Goal: Answer question/provide support

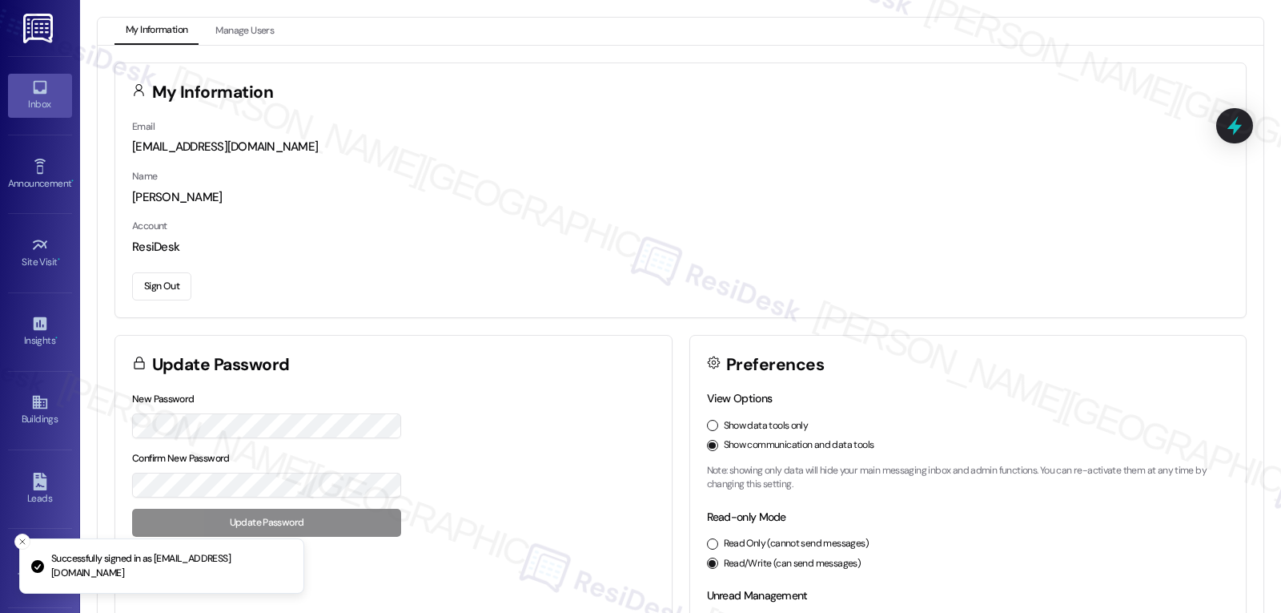
click at [17, 100] on div "Inbox" at bounding box center [40, 104] width 80 height 16
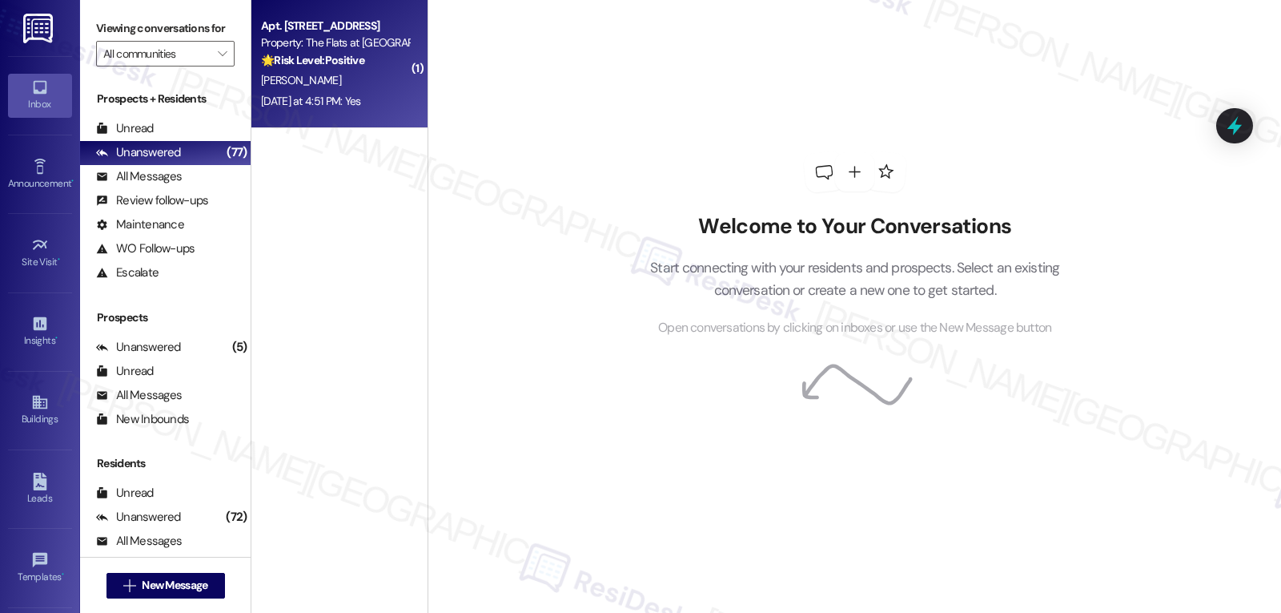
click at [320, 119] on div "Apt. [STREET_ADDRESS] Property: The Flats at [GEOGRAPHIC_DATA] 🌟 Risk Level: Po…" at bounding box center [339, 64] width 176 height 128
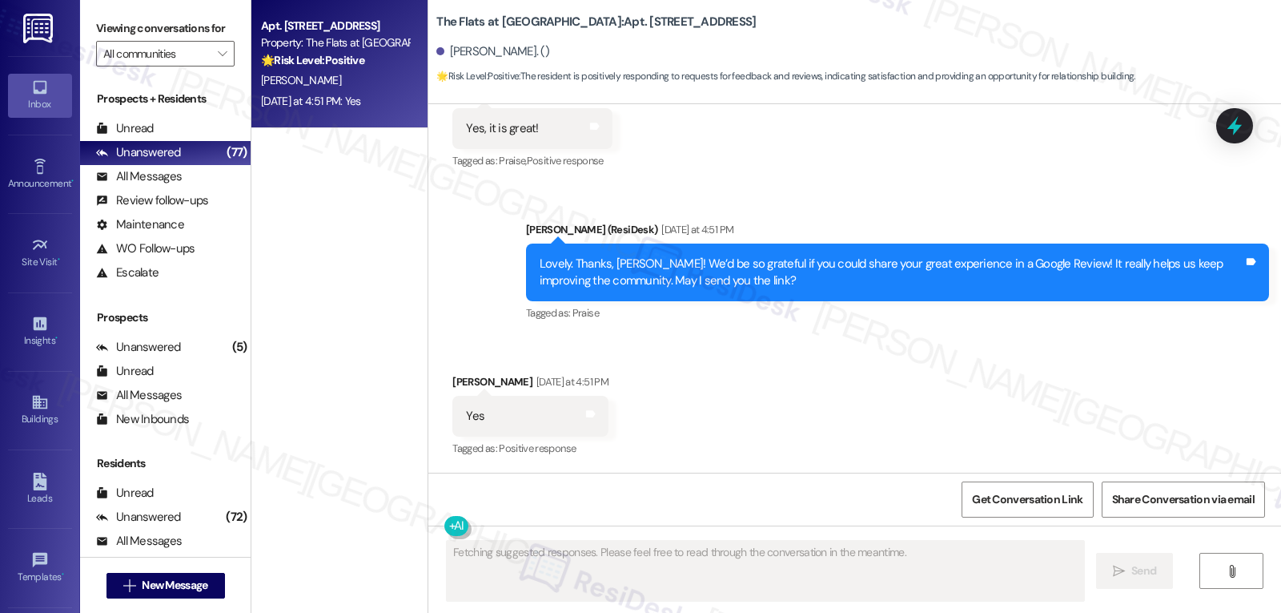
scroll to position [715, 0]
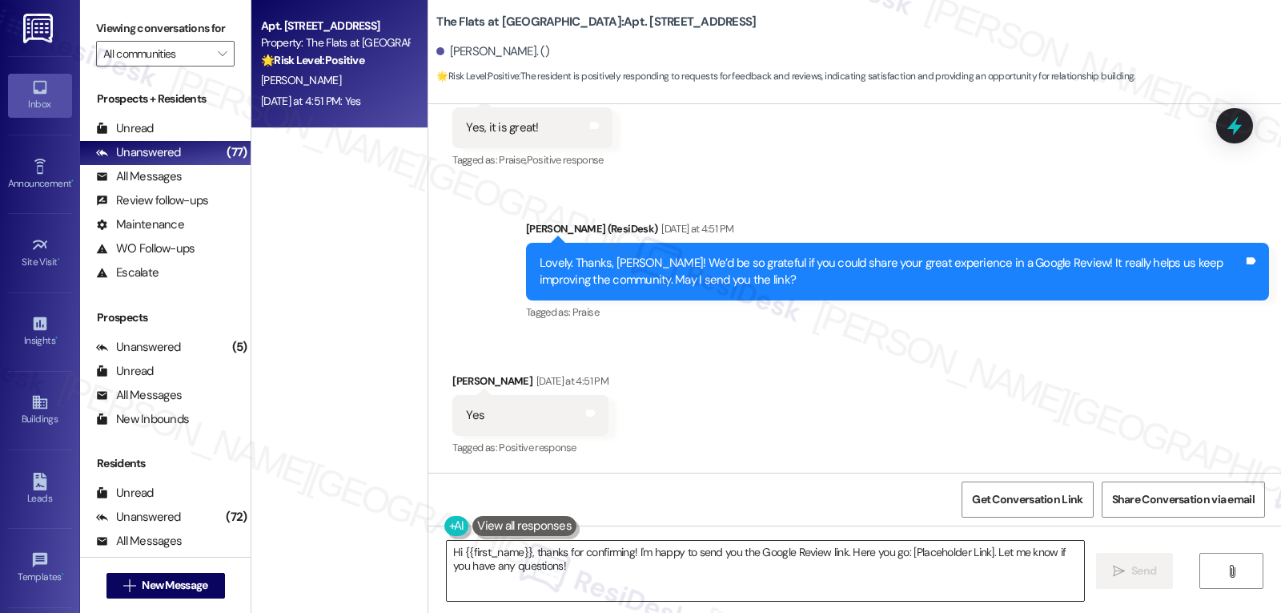
click at [565, 574] on textarea "Hi {{first_name}}, thanks for confirming! I'm happy to send you the Google Revi…" at bounding box center [765, 571] width 637 height 60
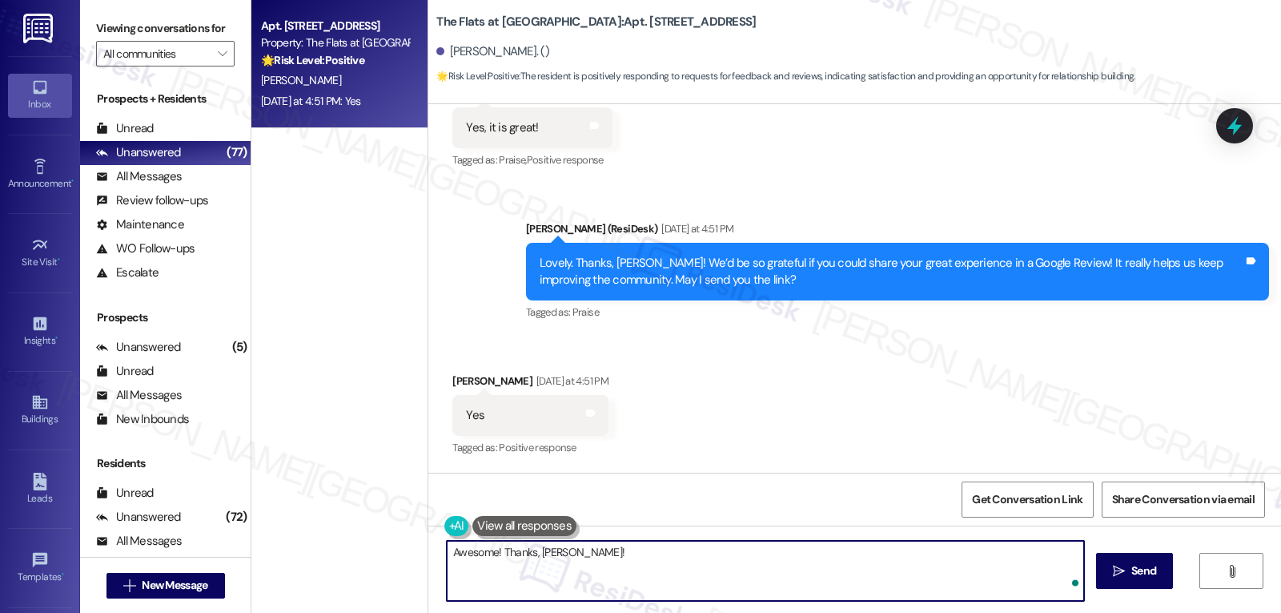
paste textarea "Here’s a super quick link to leave your review: {{google_review_link}}. Once yo…"
click at [757, 590] on textarea "Awesome! Thanks, [PERSON_NAME]! Here’s a super quick link to leave your review:…" at bounding box center [765, 571] width 637 height 60
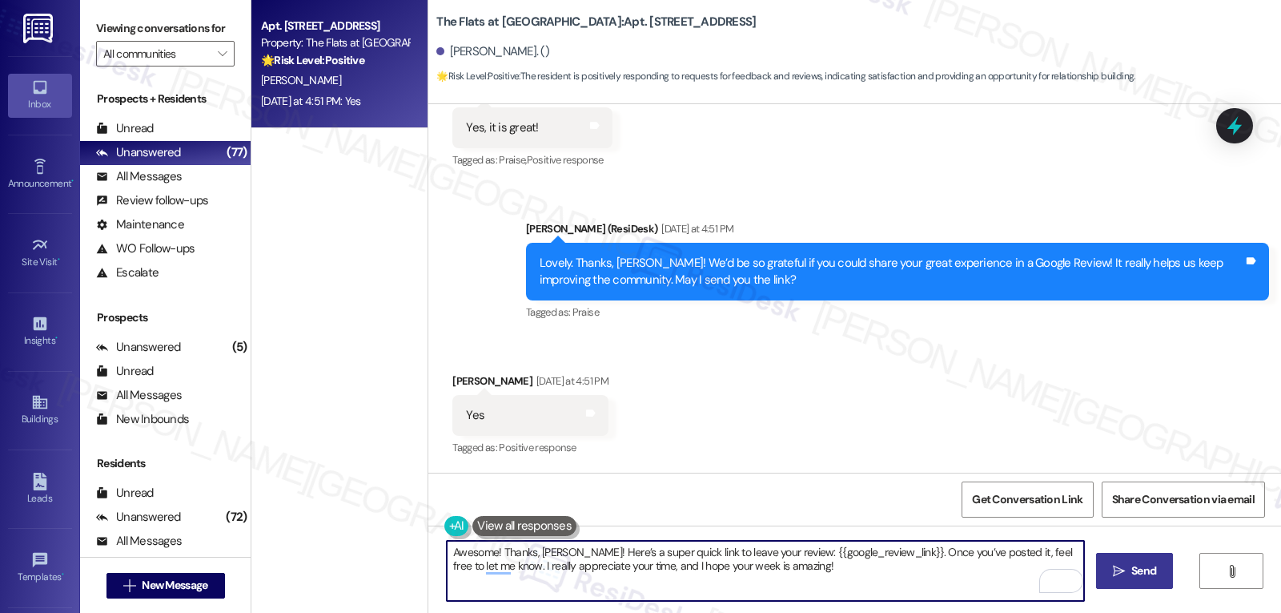
type textarea "Awesome! Thanks, [PERSON_NAME]! Here’s a super quick link to leave your review:…"
click at [1146, 576] on span "Send" at bounding box center [1144, 570] width 25 height 17
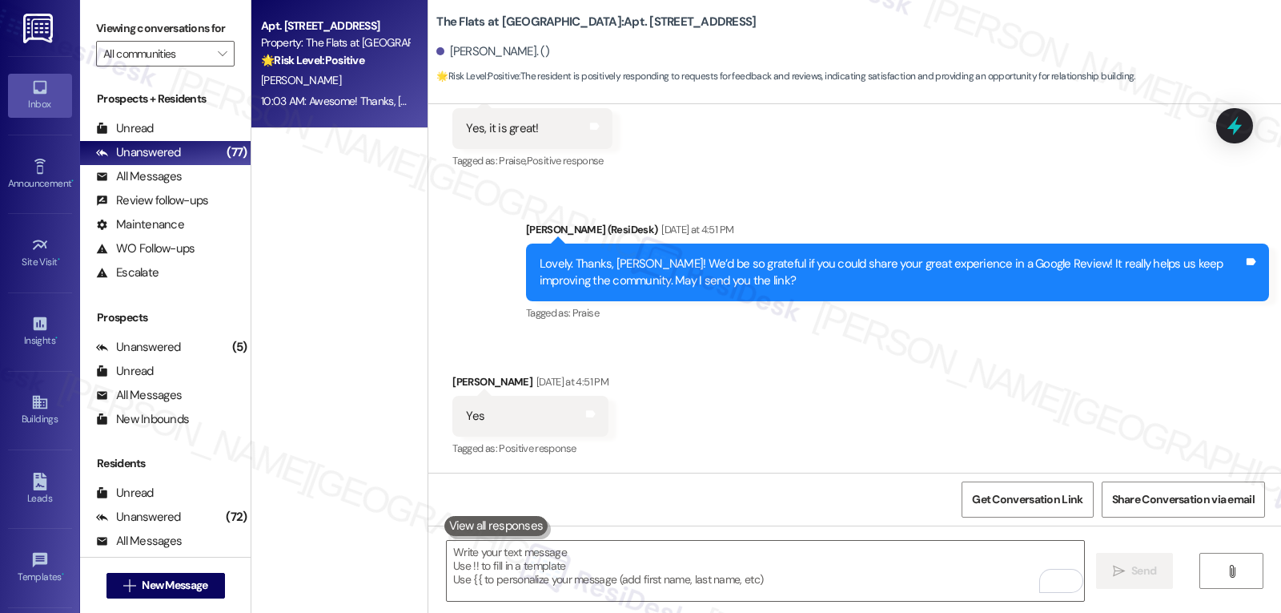
scroll to position [843, 0]
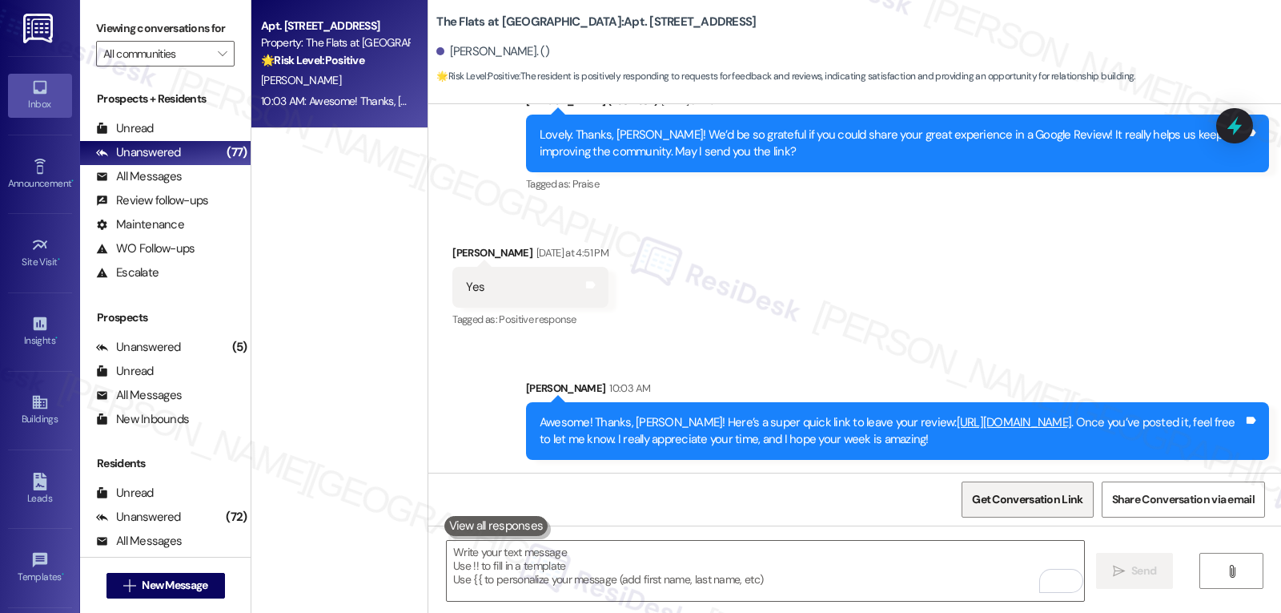
click at [1057, 503] on span "Get Conversation Link" at bounding box center [1027, 499] width 111 height 17
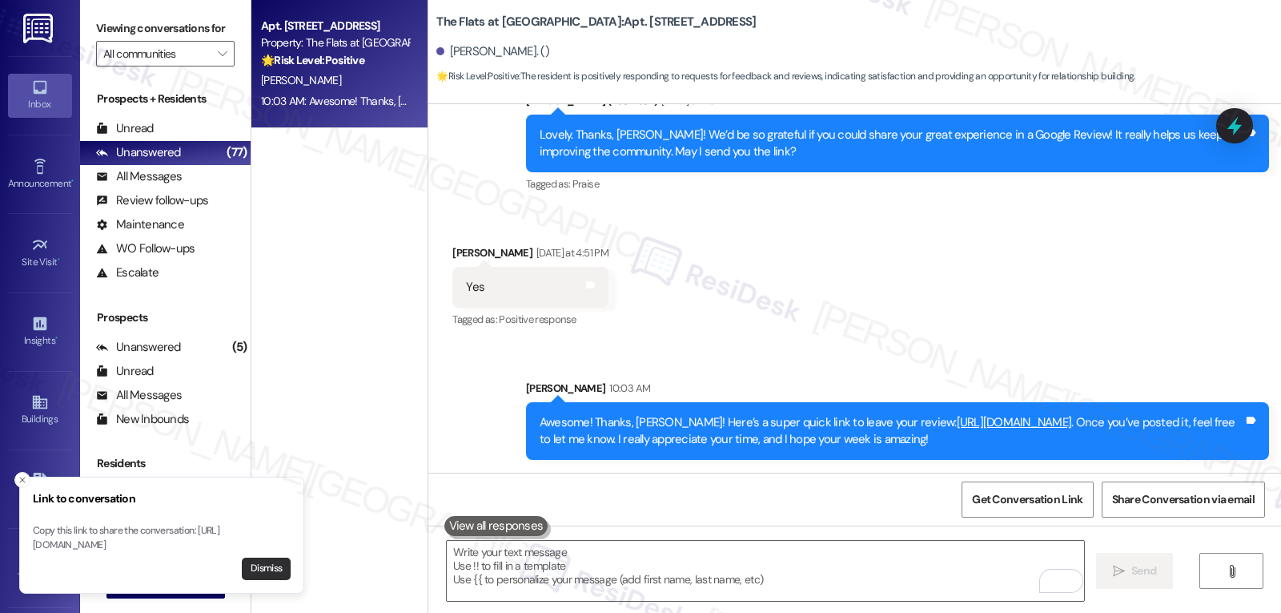
click at [272, 568] on button "Dismiss" at bounding box center [266, 568] width 49 height 22
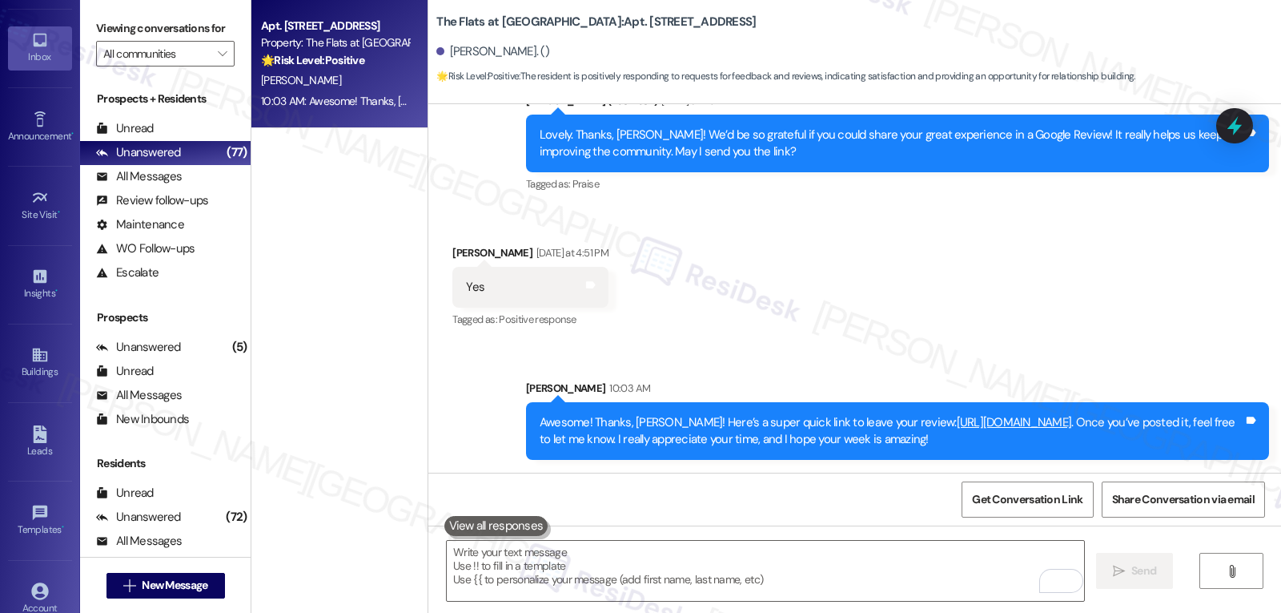
scroll to position [151, 0]
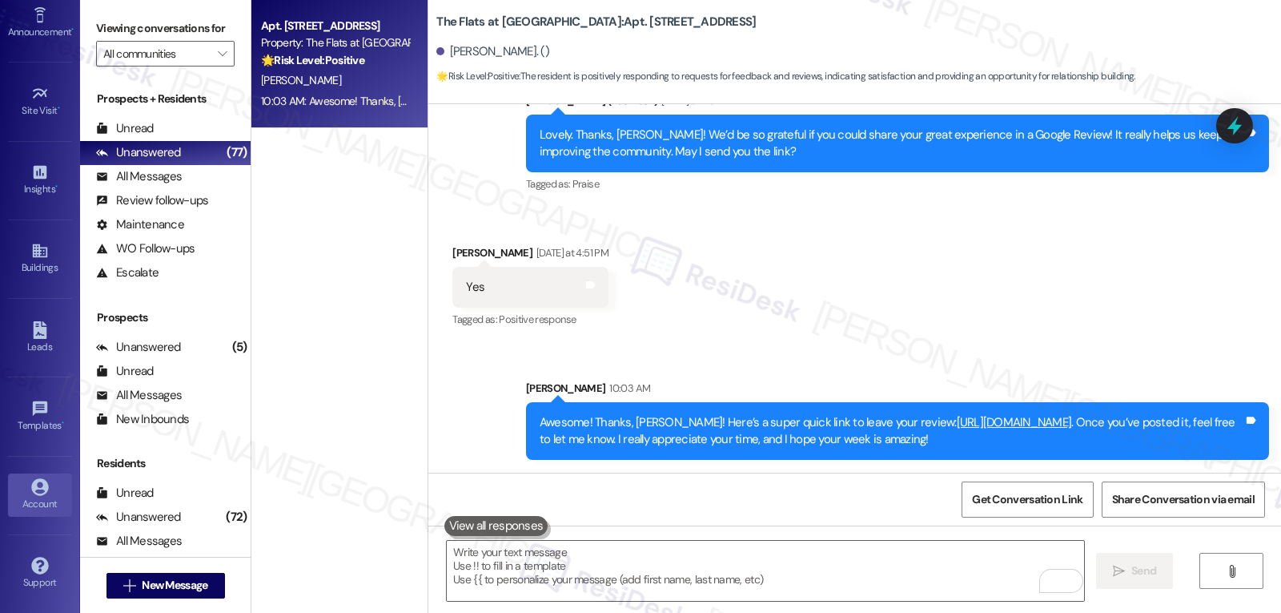
click at [39, 488] on icon at bounding box center [39, 486] width 17 height 17
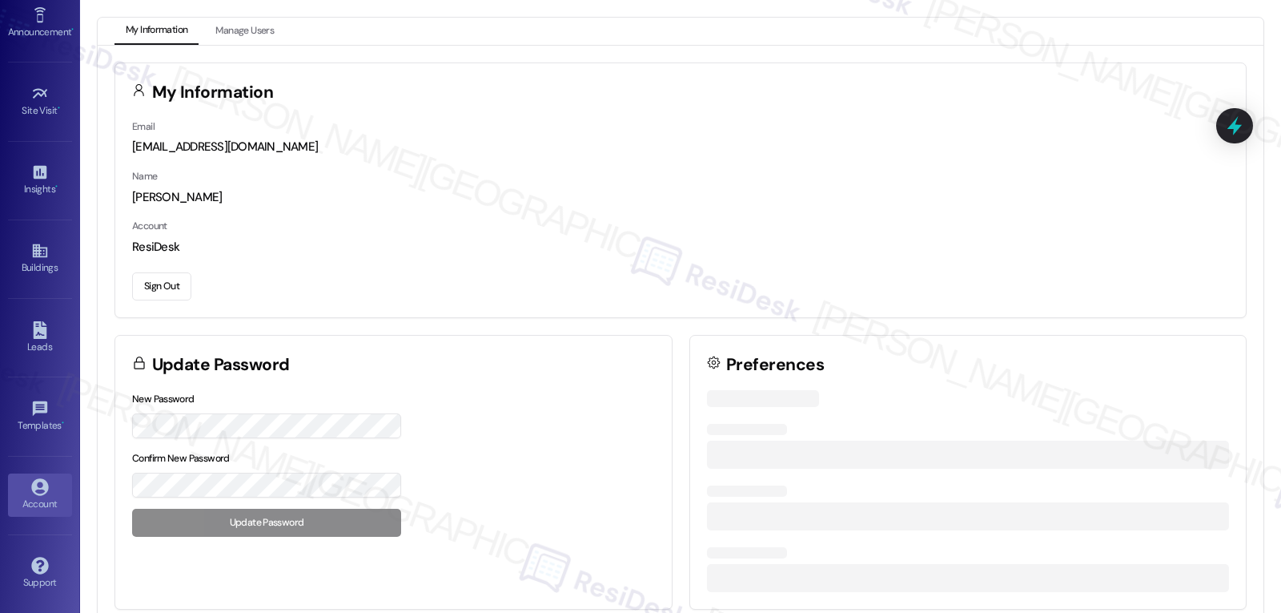
drag, startPoint x: 180, startPoint y: 287, endPoint x: 380, endPoint y: 378, distance: 219.7
click at [180, 287] on button "Sign Out" at bounding box center [161, 286] width 59 height 28
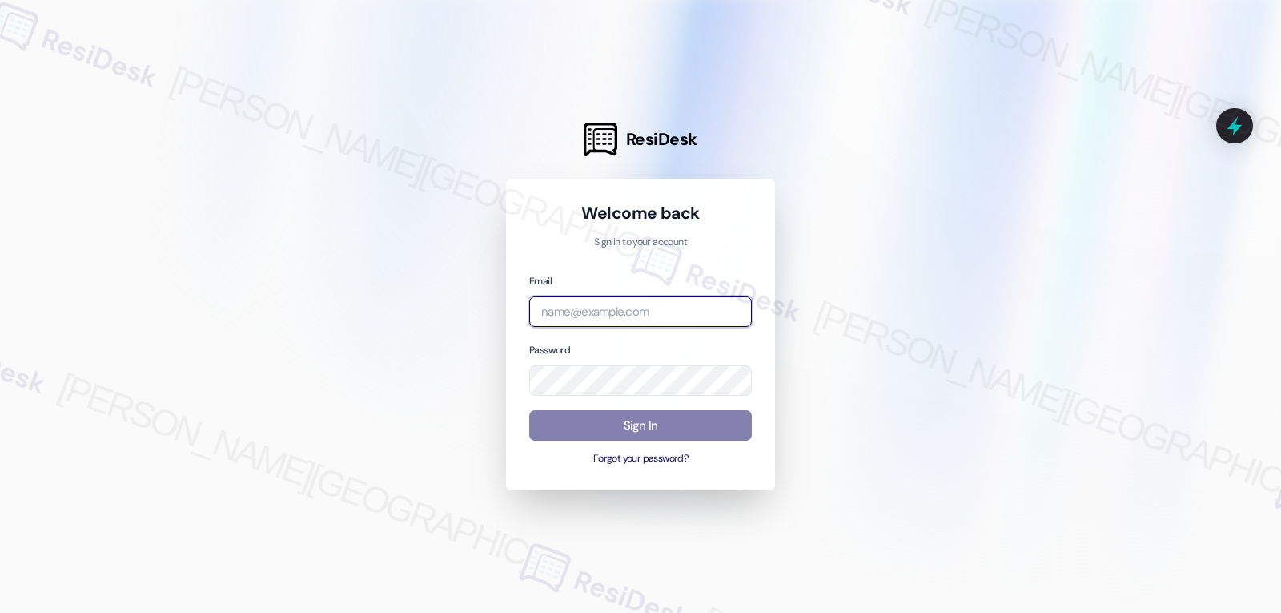
drag, startPoint x: 629, startPoint y: 308, endPoint x: 863, endPoint y: 290, distance: 235.3
click at [629, 308] on input "email" at bounding box center [640, 311] width 223 height 31
click at [664, 304] on input "email" at bounding box center [640, 311] width 223 height 31
paste input "automated-surveys-archway_equities-jomar.punay@archway_equities.com"
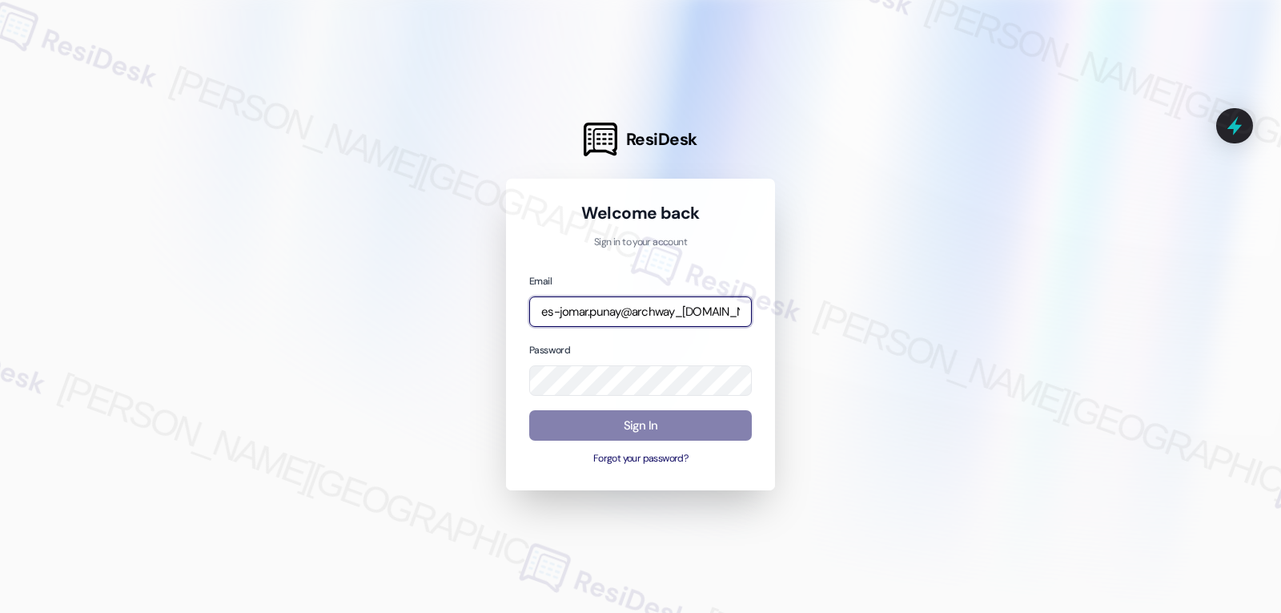
type input "automated-surveys-archway_equities-jomar.punay@archway_equities.com"
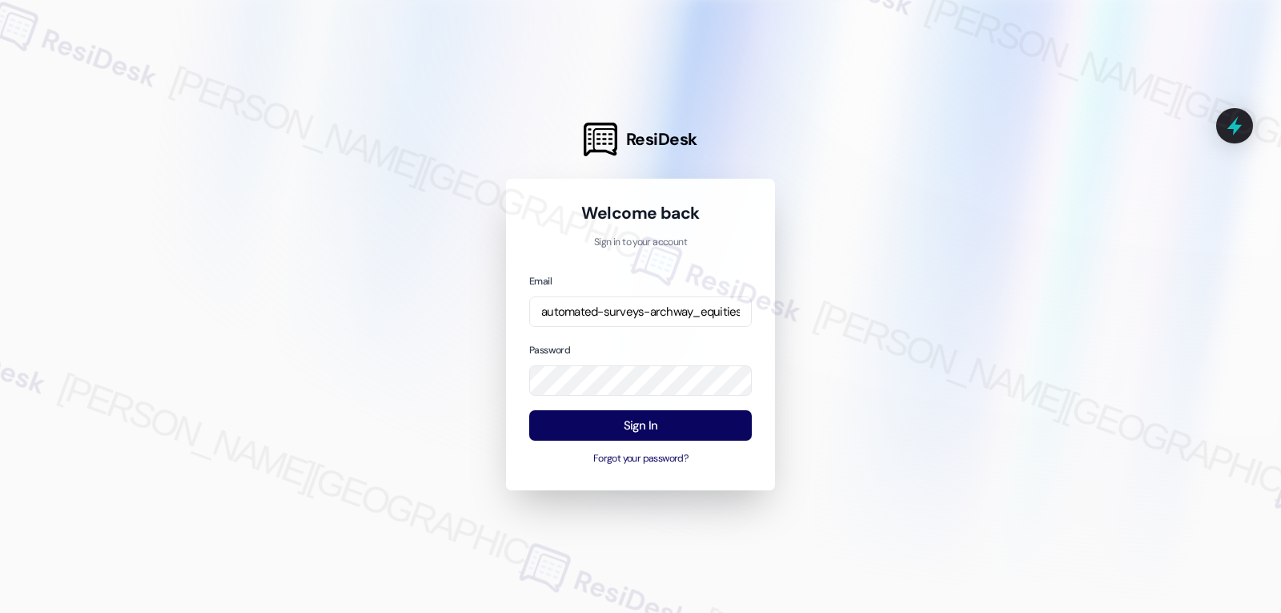
click at [440, 308] on div at bounding box center [640, 306] width 1281 height 613
click at [683, 424] on button "Sign In" at bounding box center [640, 425] width 223 height 31
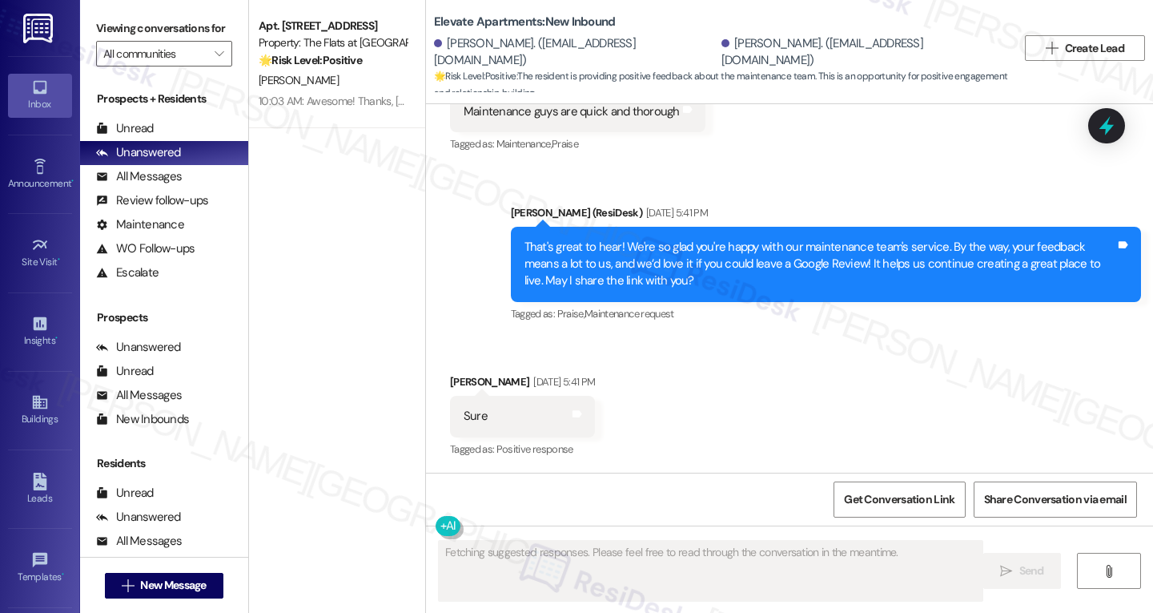
scroll to position [875, 0]
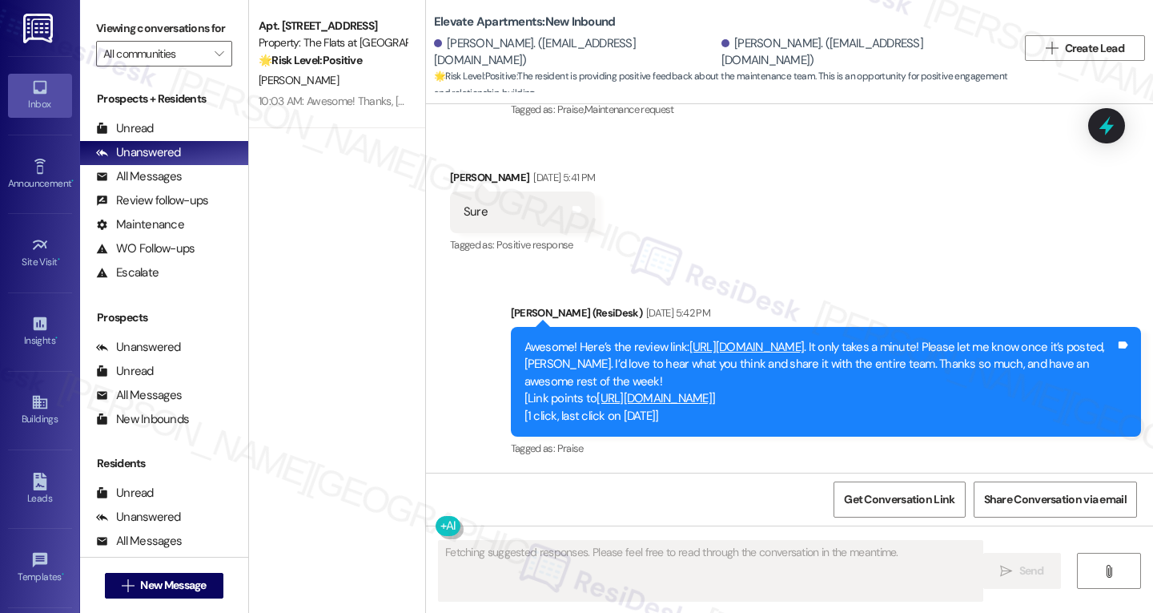
click at [786, 347] on link "[URL][DOMAIN_NAME]" at bounding box center [746, 347] width 115 height 16
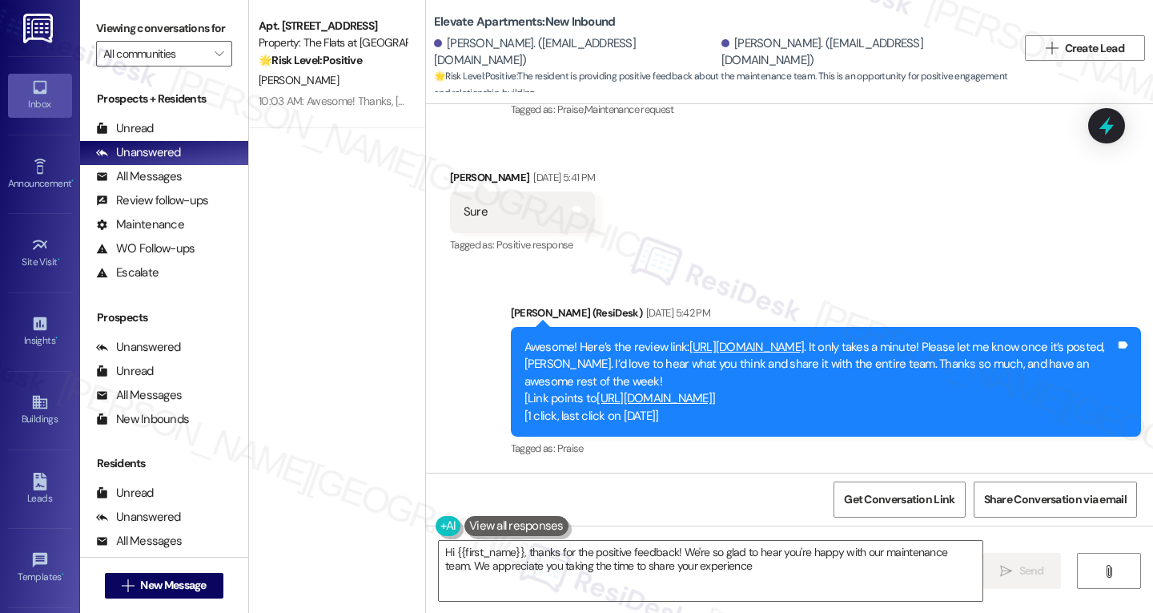
type textarea "Hi {{first_name}}, thanks for the positive feedback! We're so glad to hear you'…"
